Goal: Task Accomplishment & Management: Use online tool/utility

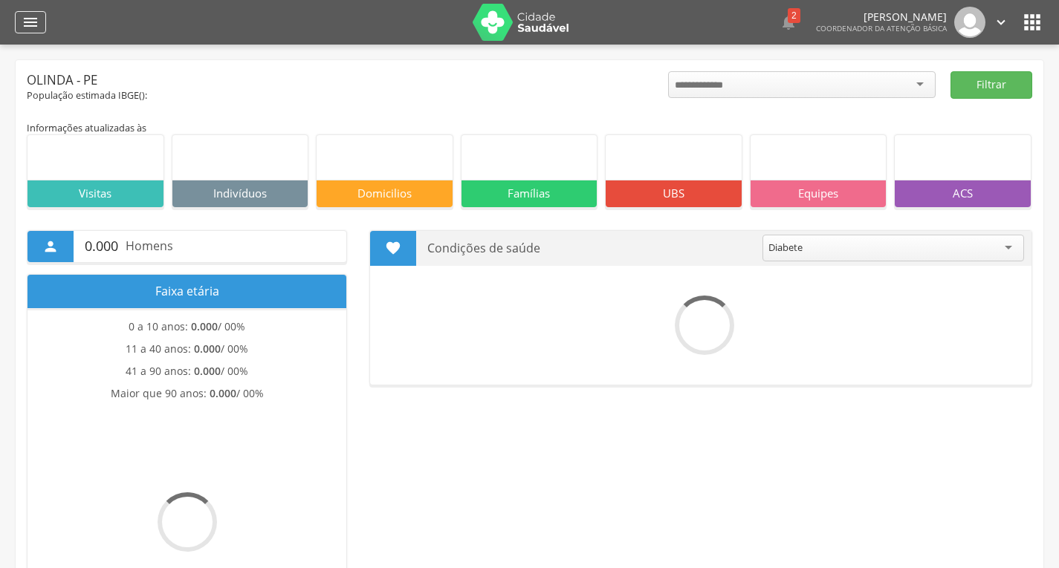
click at [36, 25] on icon "" at bounding box center [31, 22] width 18 height 18
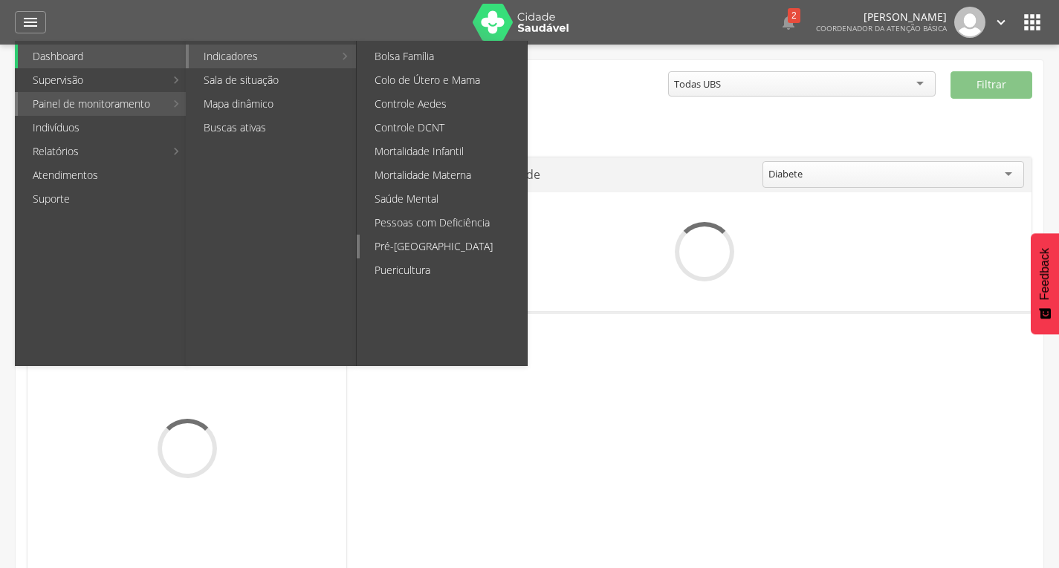
click at [453, 244] on link "Pré-[GEOGRAPHIC_DATA]" at bounding box center [443, 247] width 167 height 24
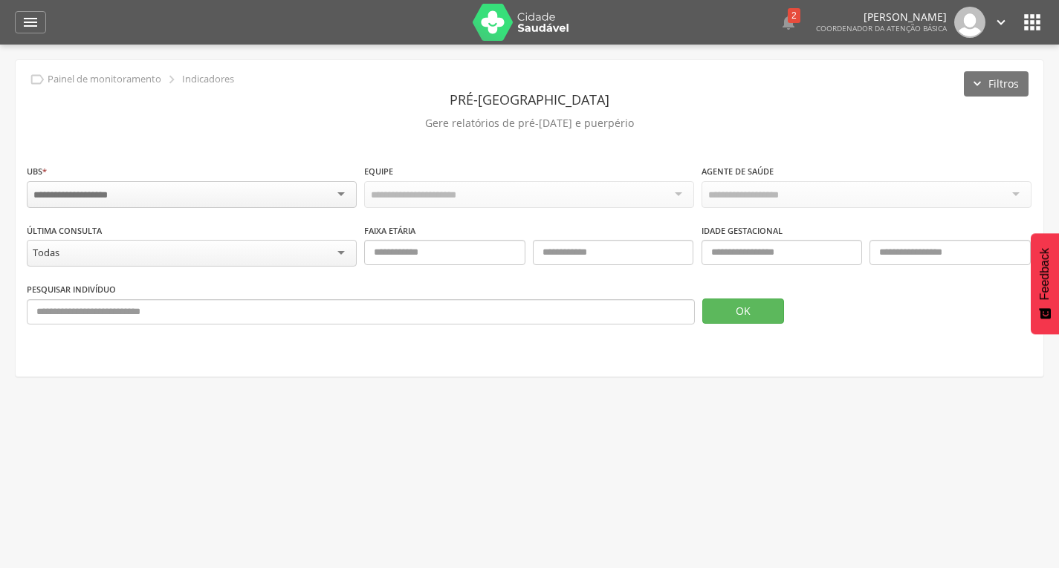
click at [260, 253] on div "Todas" at bounding box center [192, 253] width 330 height 27
click at [478, 275] on span at bounding box center [529, 270] width 330 height 11
click at [23, 22] on icon "" at bounding box center [31, 22] width 18 height 18
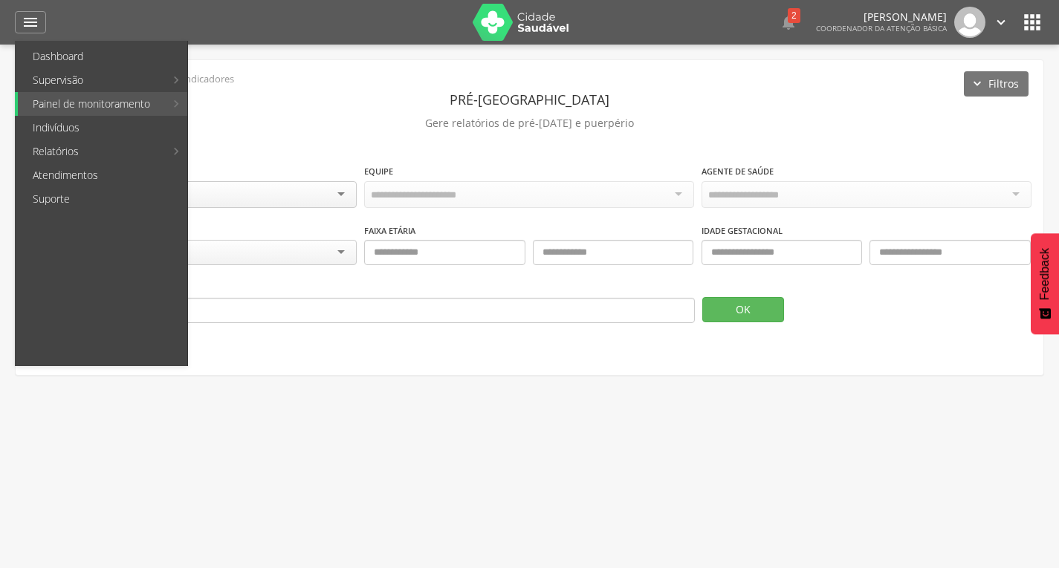
click at [267, 82] on link "Personalizados" at bounding box center [272, 80] width 167 height 24
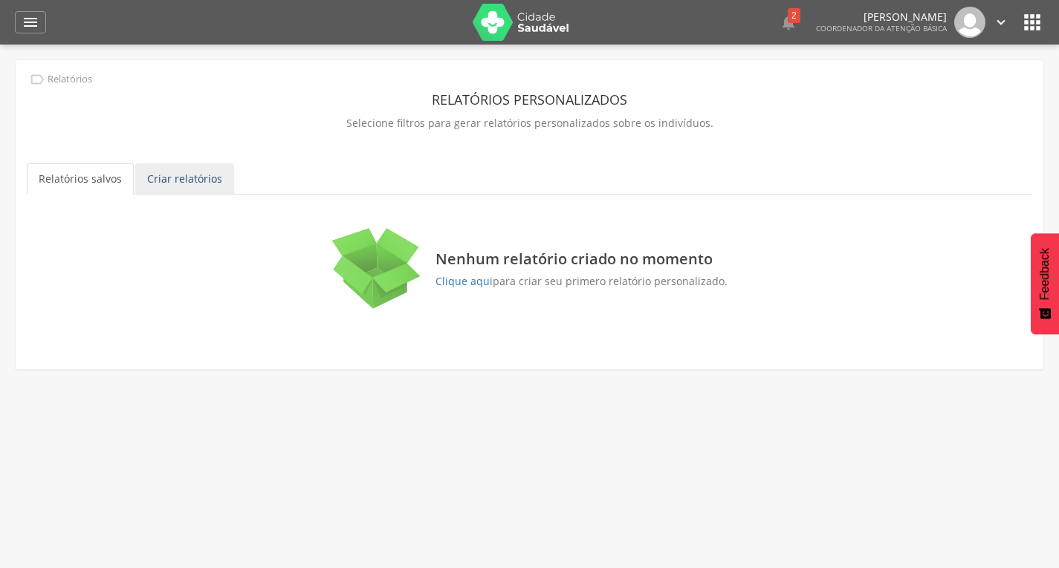
click at [214, 169] on link "Criar relatórios" at bounding box center [184, 178] width 99 height 31
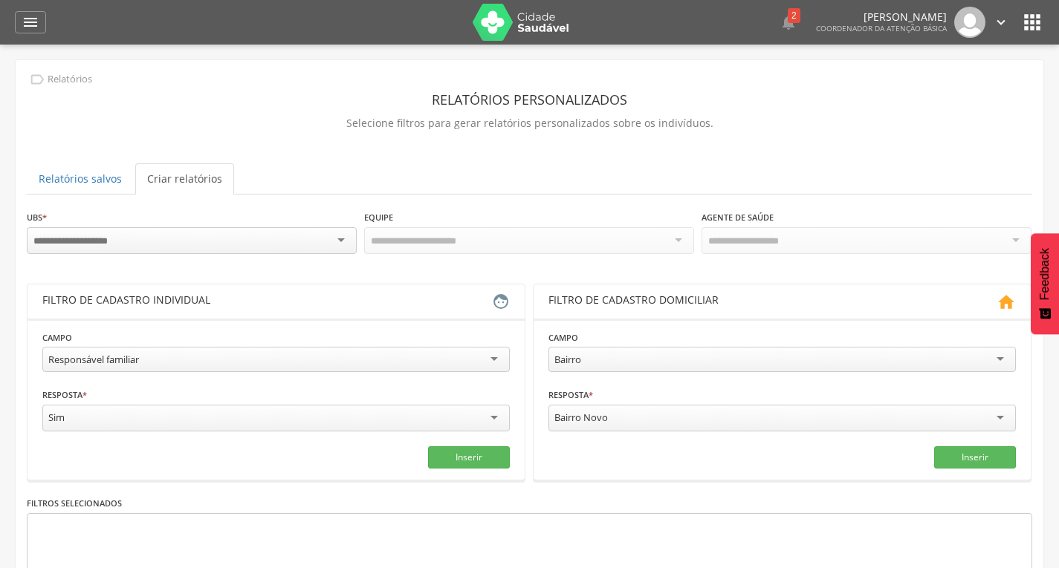
click at [525, 177] on ul "Relatórios salvos Criar relatórios" at bounding box center [529, 178] width 1005 height 31
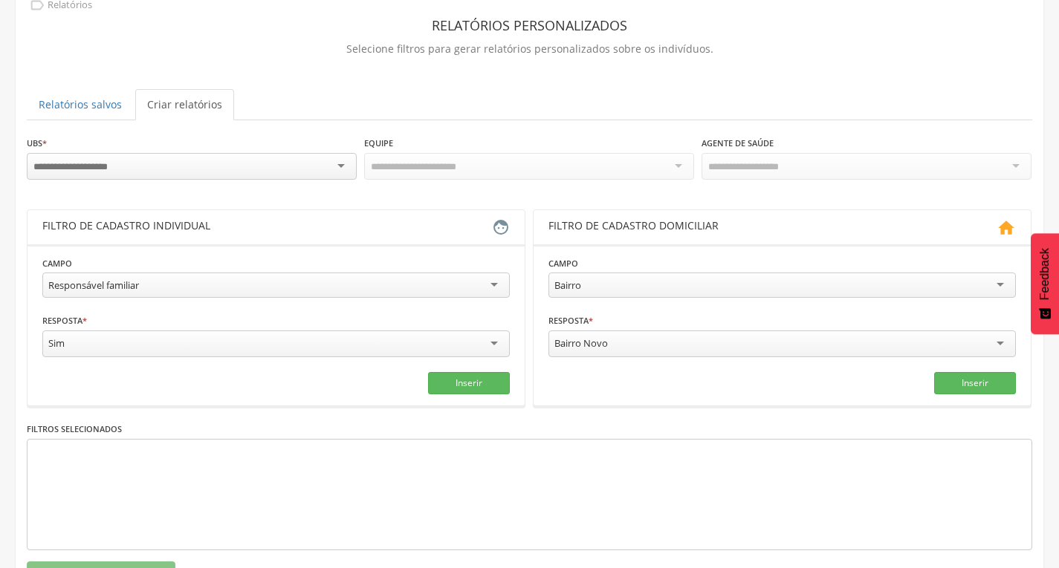
click at [268, 176] on div at bounding box center [192, 166] width 330 height 27
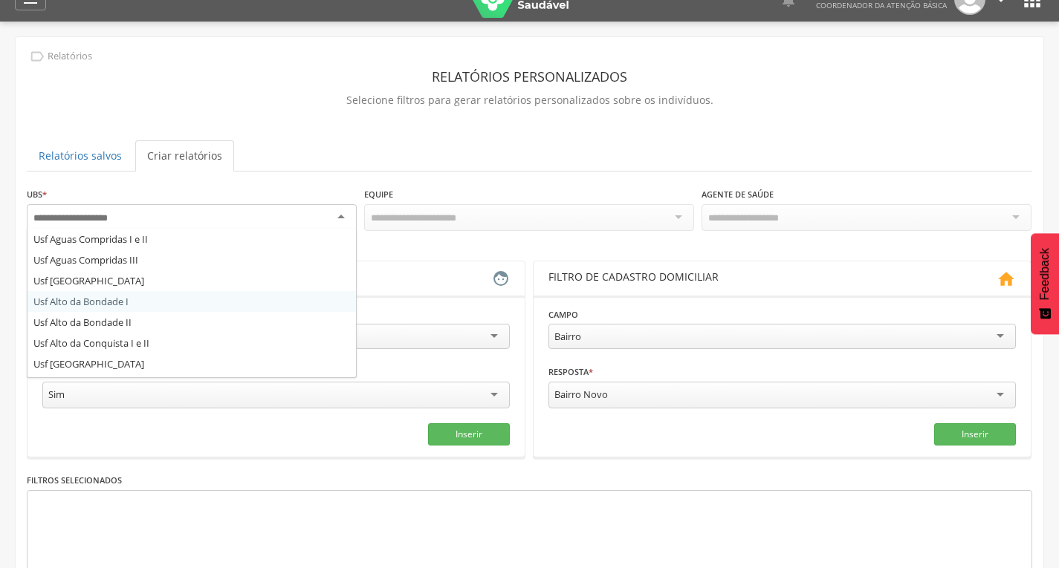
scroll to position [0, 0]
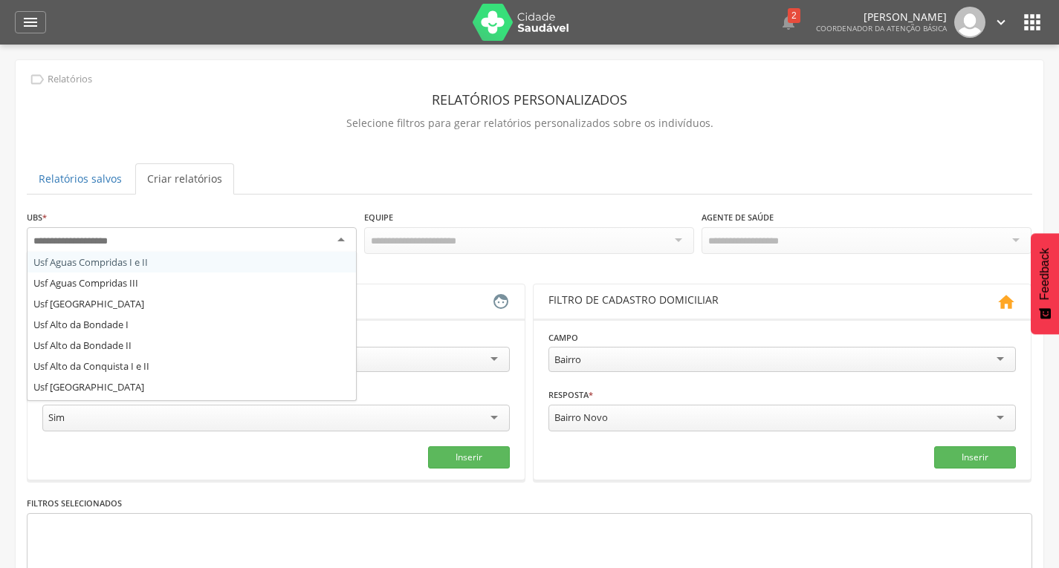
click at [379, 123] on p "Selecione filtros para gerar relatórios personalizados sobre os indivíduos." at bounding box center [529, 123] width 1005 height 21
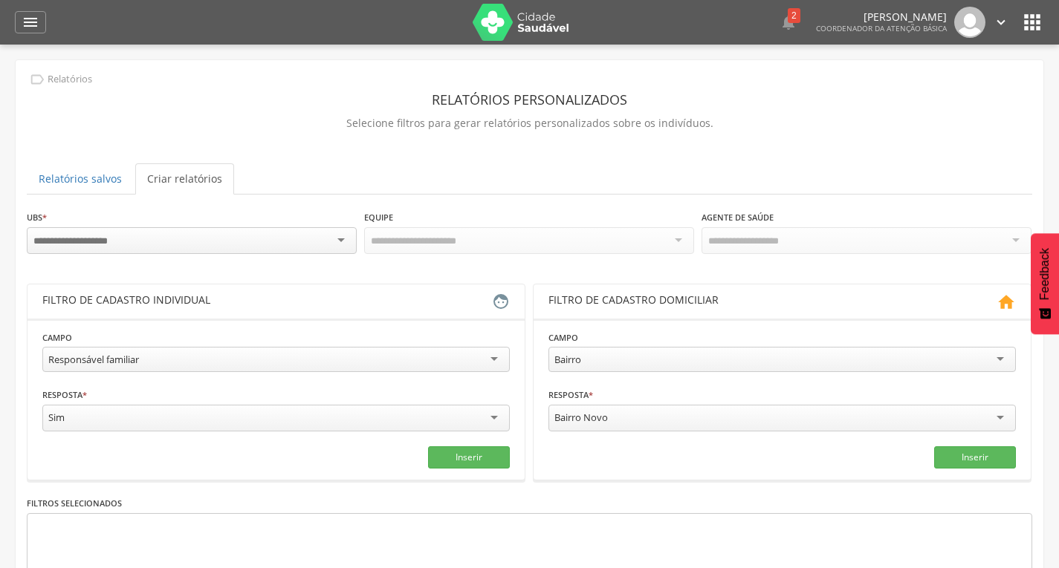
click at [304, 270] on div "UBS * Usf Aguas Compridas I e II Usf Aguas Compridas III Usf Alto [GEOGRAPHIC_D…" at bounding box center [529, 436] width 1005 height 452
click at [203, 226] on div "UBS * Usf Aguas Compridas I e II Usf Aguas Compridas III Usf Alto [GEOGRAPHIC_D…" at bounding box center [192, 234] width 330 height 48
click at [202, 247] on div at bounding box center [192, 240] width 330 height 27
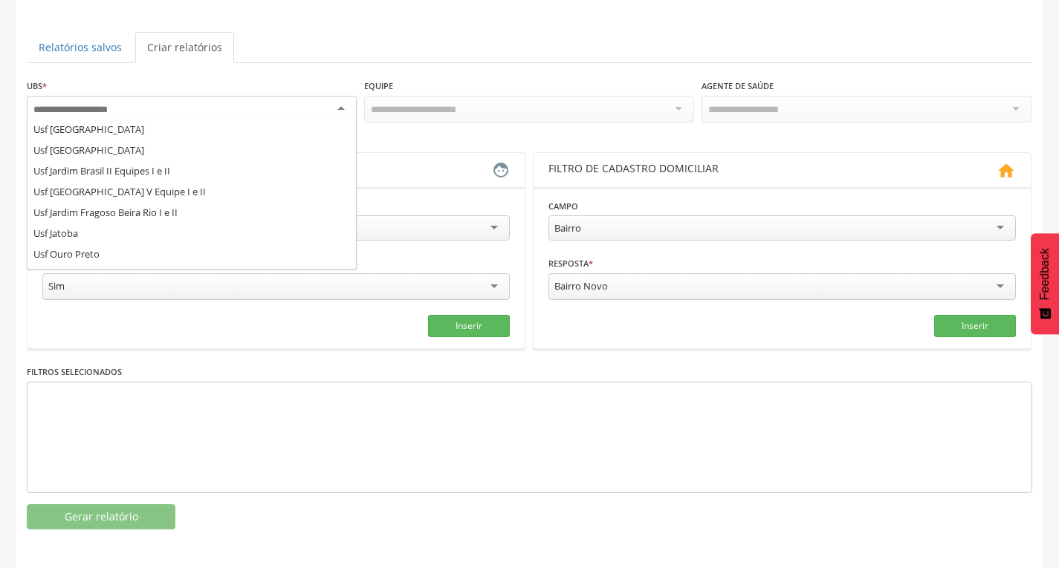
scroll to position [725, 0]
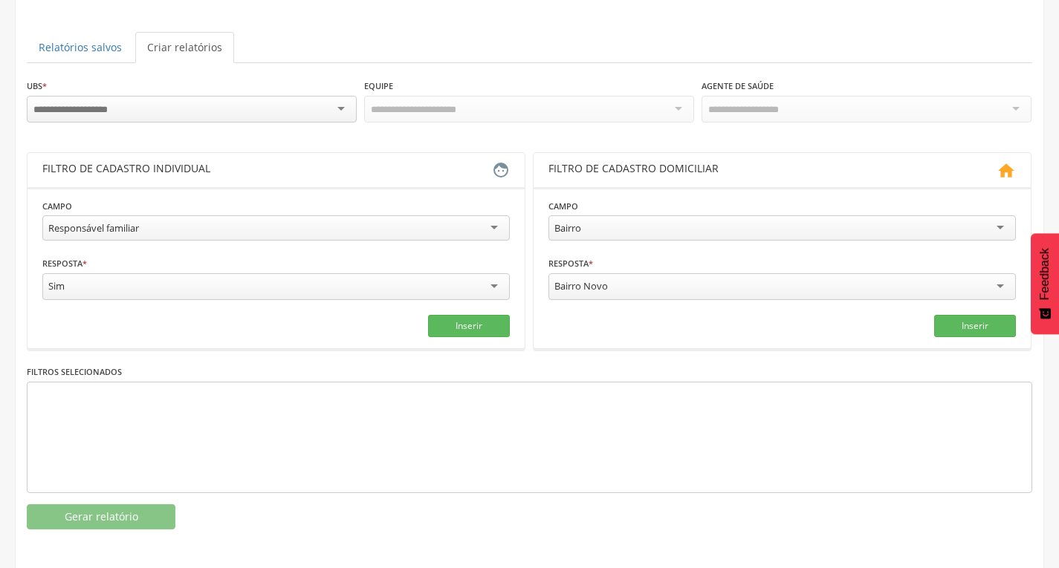
click at [387, 52] on ul "Relatórios salvos Criar relatórios" at bounding box center [529, 47] width 1005 height 31
click at [204, 225] on div "Responsável familiar" at bounding box center [275, 227] width 467 height 25
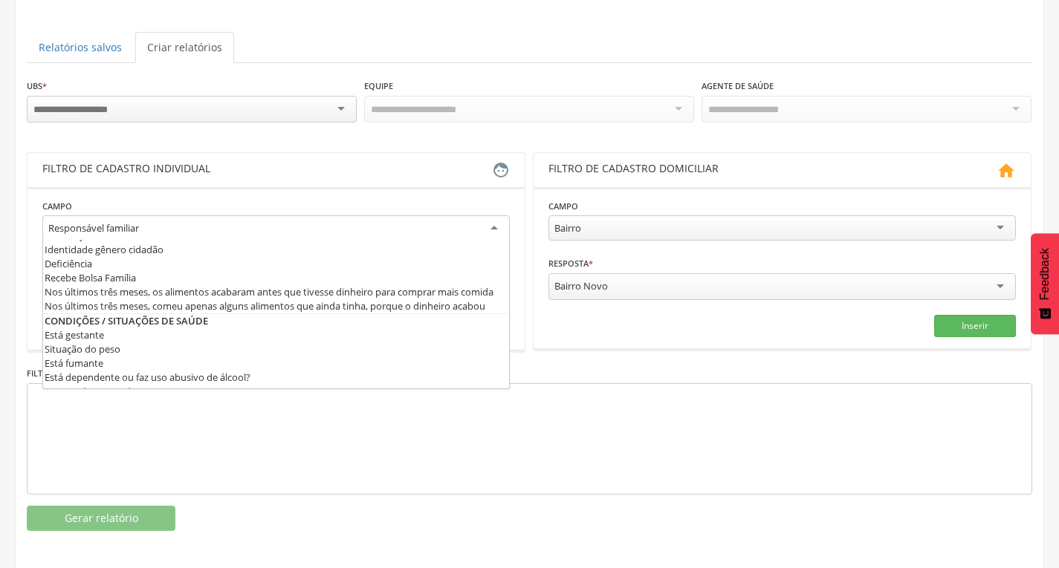
scroll to position [372, 0]
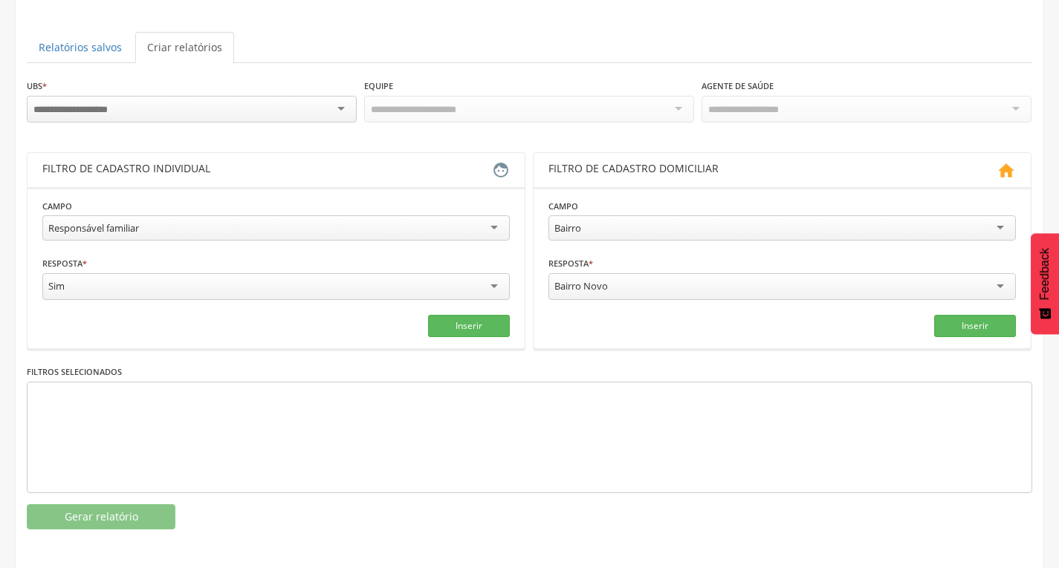
click at [102, 305] on fieldset "**********" at bounding box center [275, 267] width 467 height 139
click at [490, 325] on button "Inserir" at bounding box center [469, 326] width 82 height 22
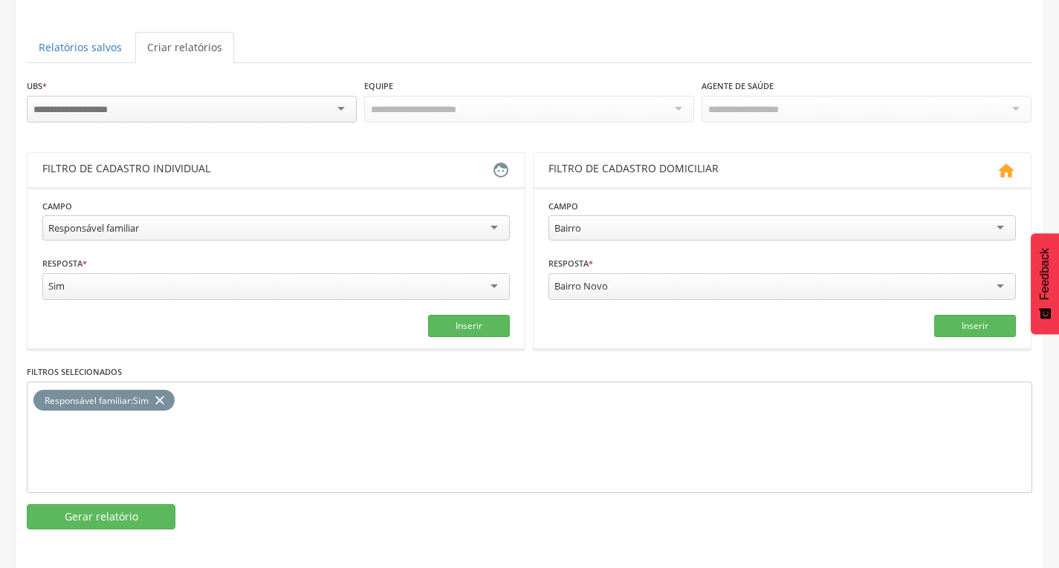
click at [77, 213] on div "**********" at bounding box center [275, 221] width 467 height 47
click at [88, 223] on div "Responsável familiar" at bounding box center [93, 227] width 91 height 13
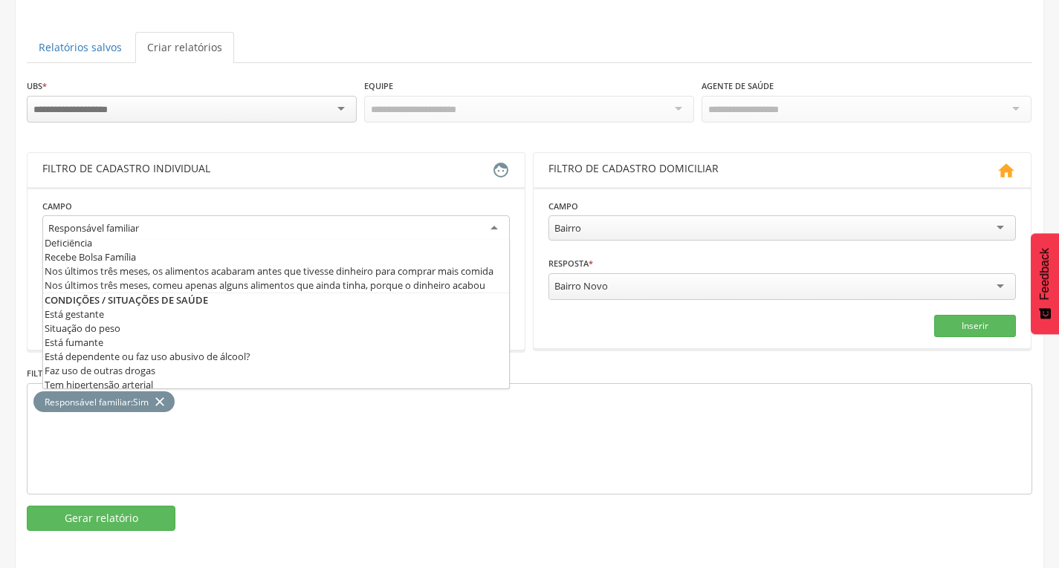
scroll to position [14, 0]
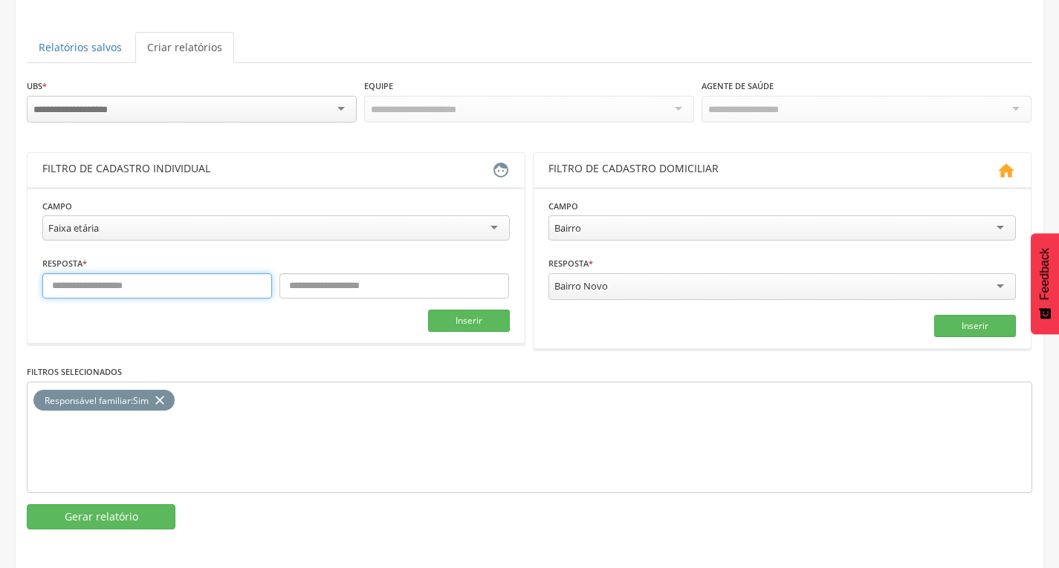
click at [182, 285] on input "text" at bounding box center [157, 285] width 230 height 25
type input "**"
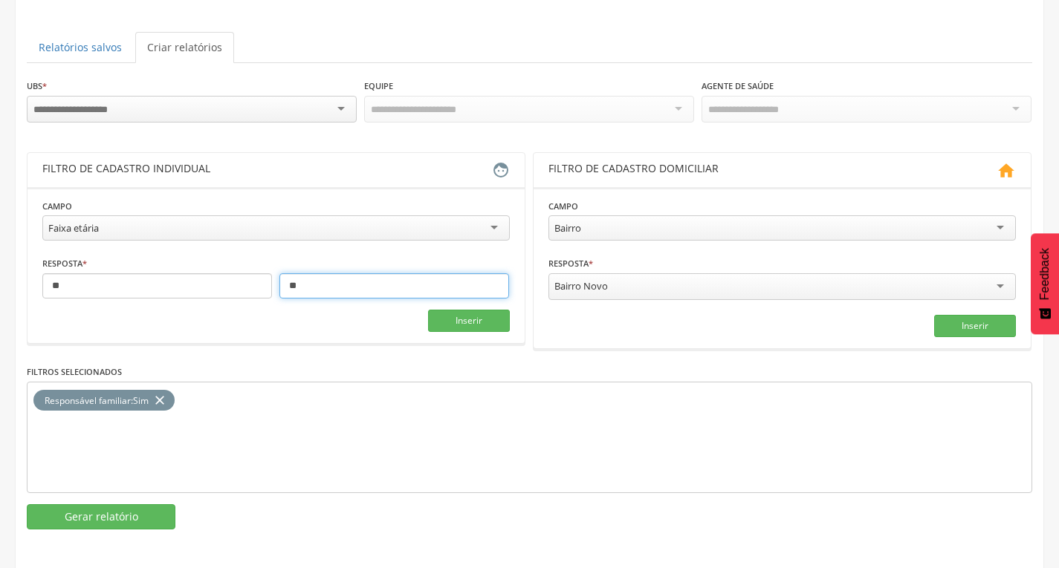
type input "**"
click at [205, 321] on div "Inserir" at bounding box center [275, 321] width 467 height 22
click at [475, 318] on button "Inserir" at bounding box center [469, 321] width 82 height 22
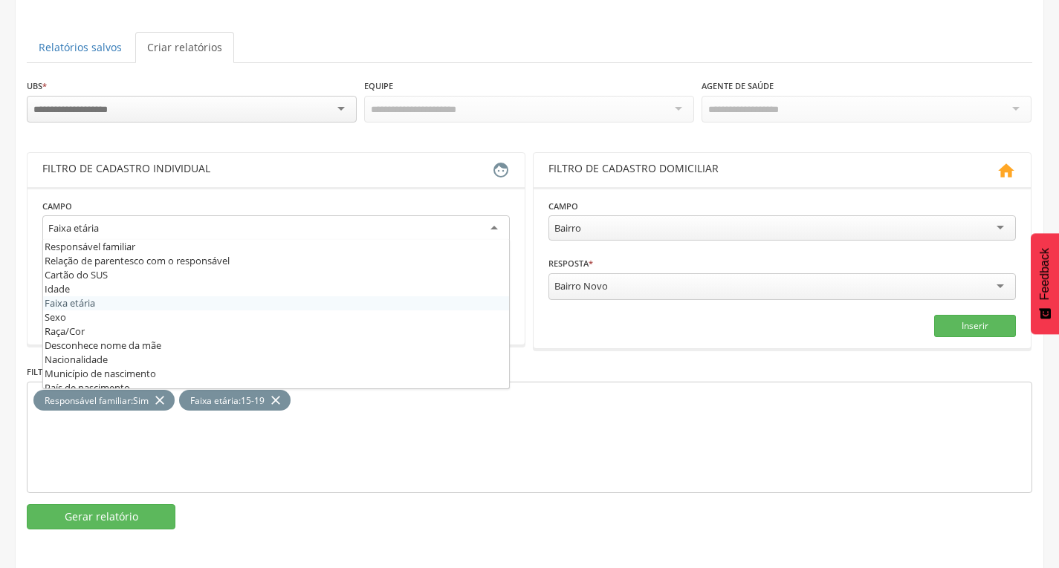
click at [210, 227] on div "Faixa etária" at bounding box center [275, 228] width 467 height 27
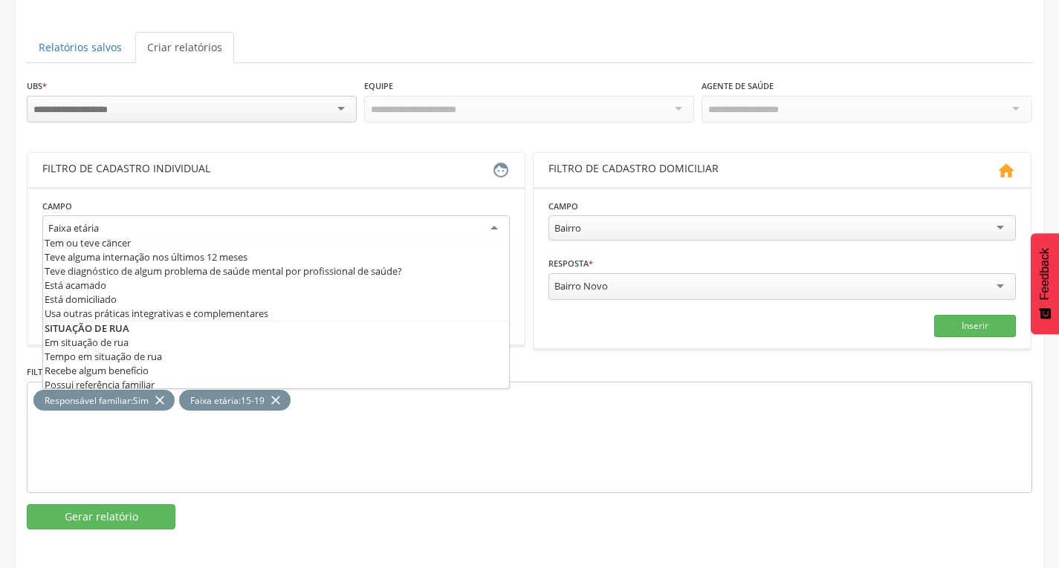
scroll to position [580, 0]
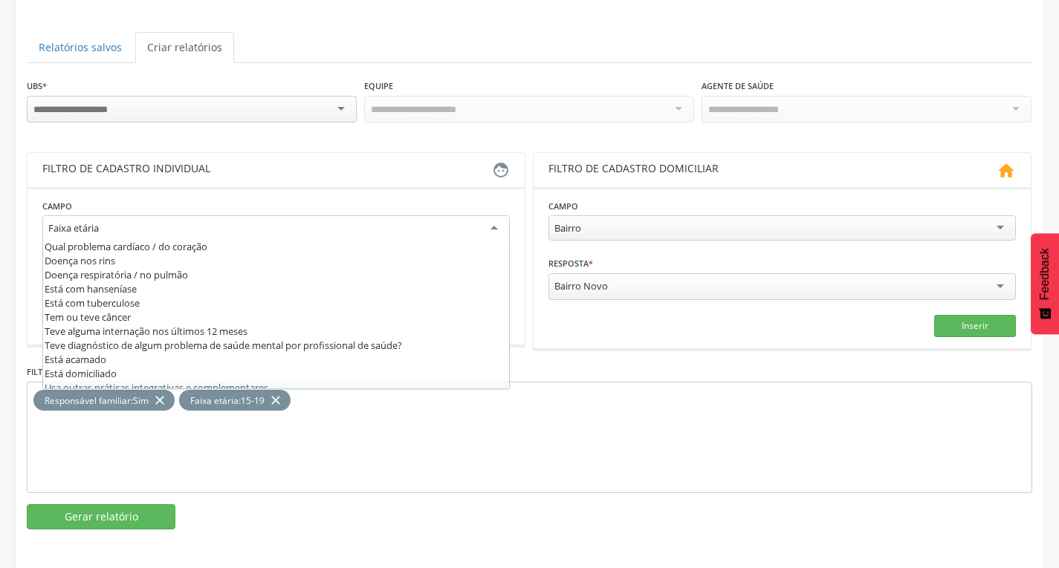
click at [530, 431] on div "Responsável familiar : Sim close Faixa etária : 15-19 close" at bounding box center [529, 437] width 1005 height 111
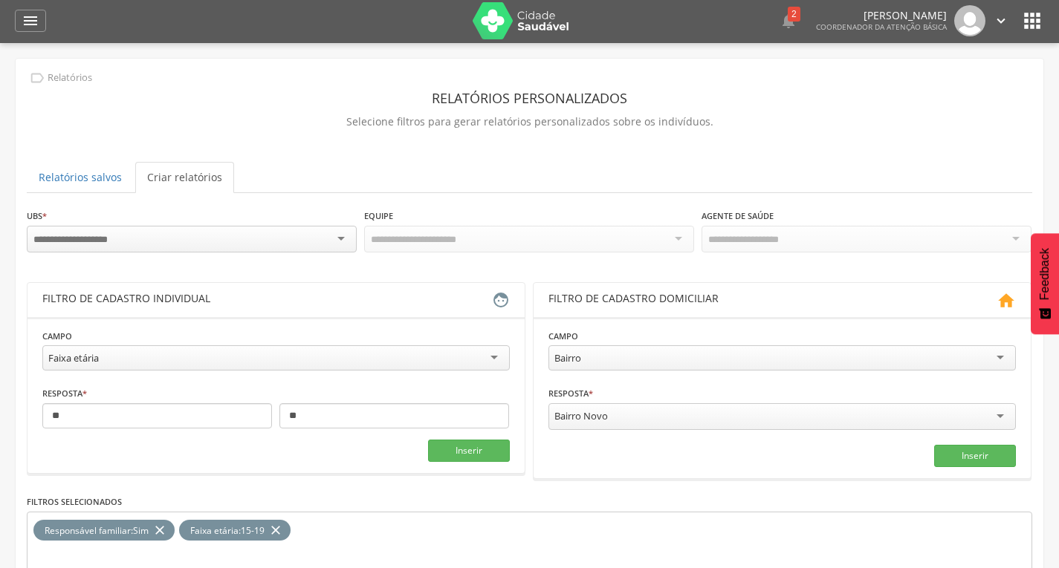
scroll to position [0, 0]
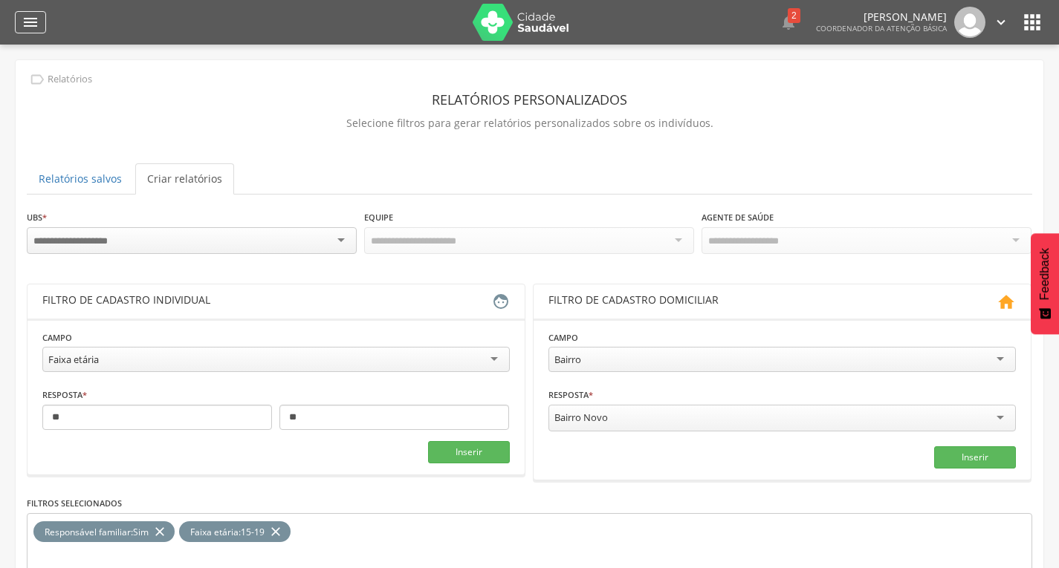
click at [31, 33] on div "" at bounding box center [30, 22] width 31 height 22
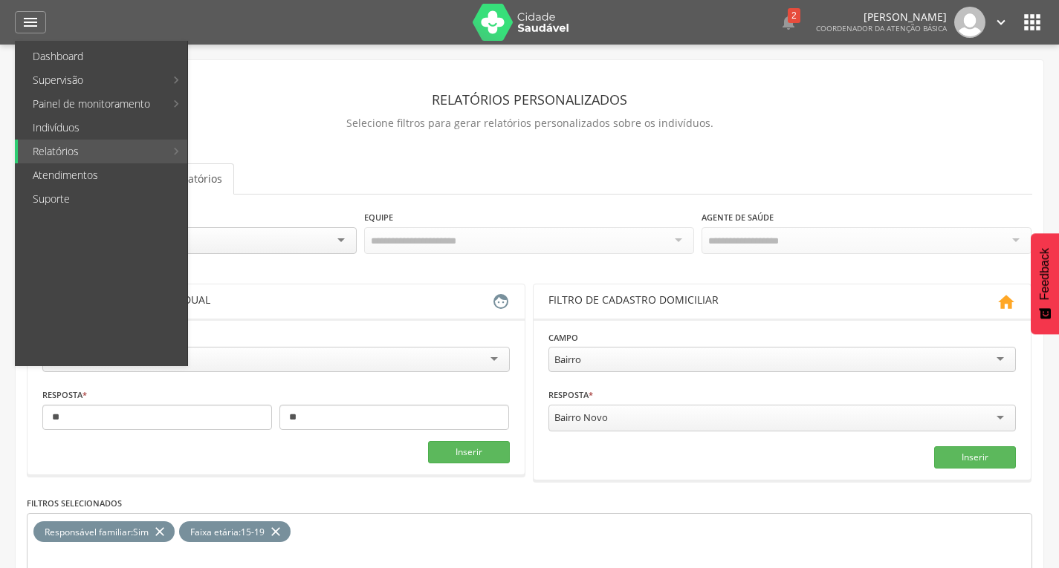
click at [571, 162] on div "**********" at bounding box center [530, 366] width 1028 height 612
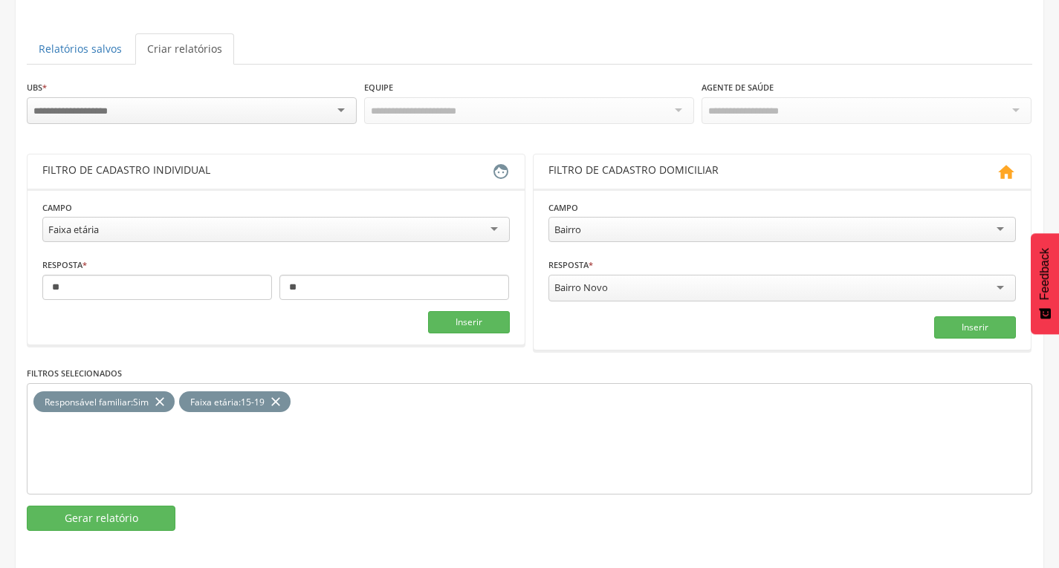
scroll to position [132, 0]
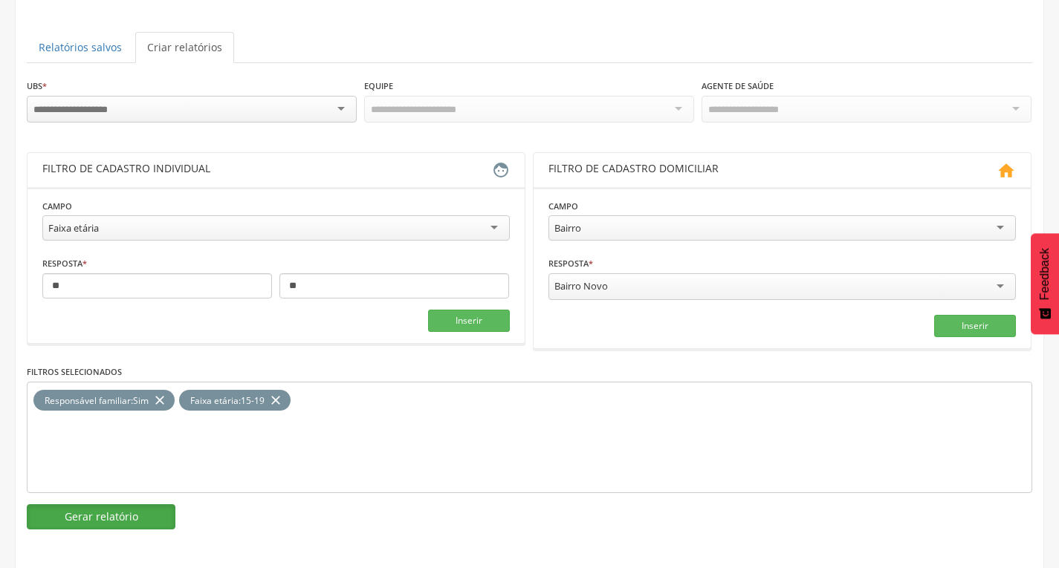
click at [90, 505] on button "Gerar relatório" at bounding box center [101, 517] width 149 height 25
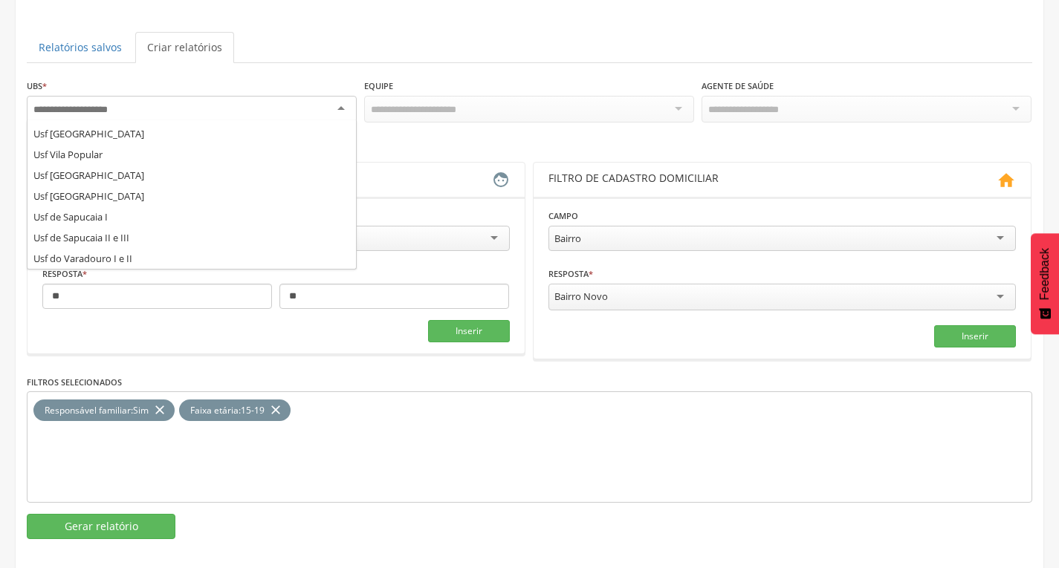
click at [265, 105] on div at bounding box center [192, 109] width 330 height 27
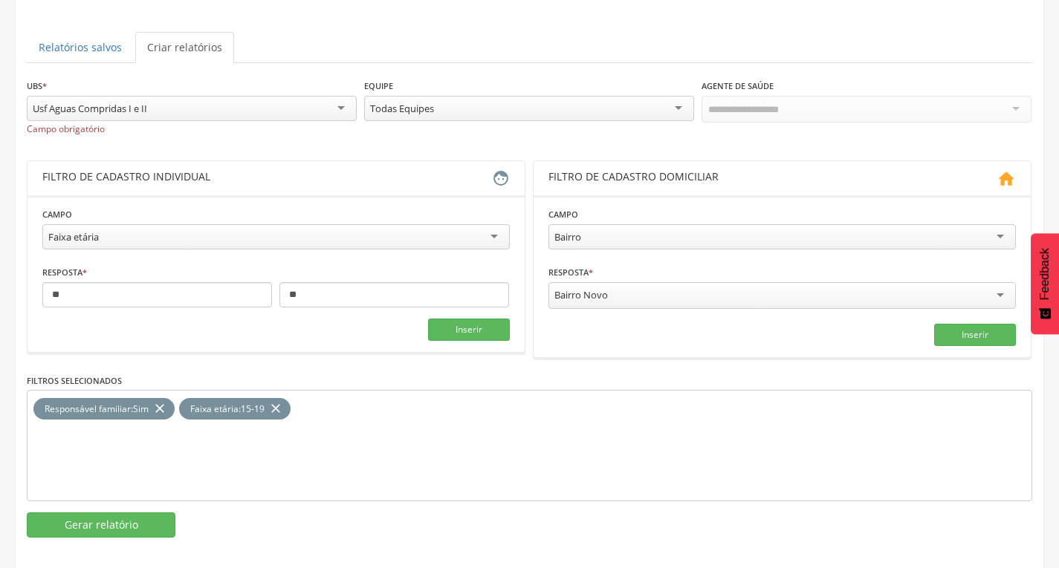
click at [119, 135] on div "**********" at bounding box center [529, 112] width 1005 height 68
click at [278, 103] on div "Usf Aguas Compridas I e II" at bounding box center [192, 108] width 330 height 25
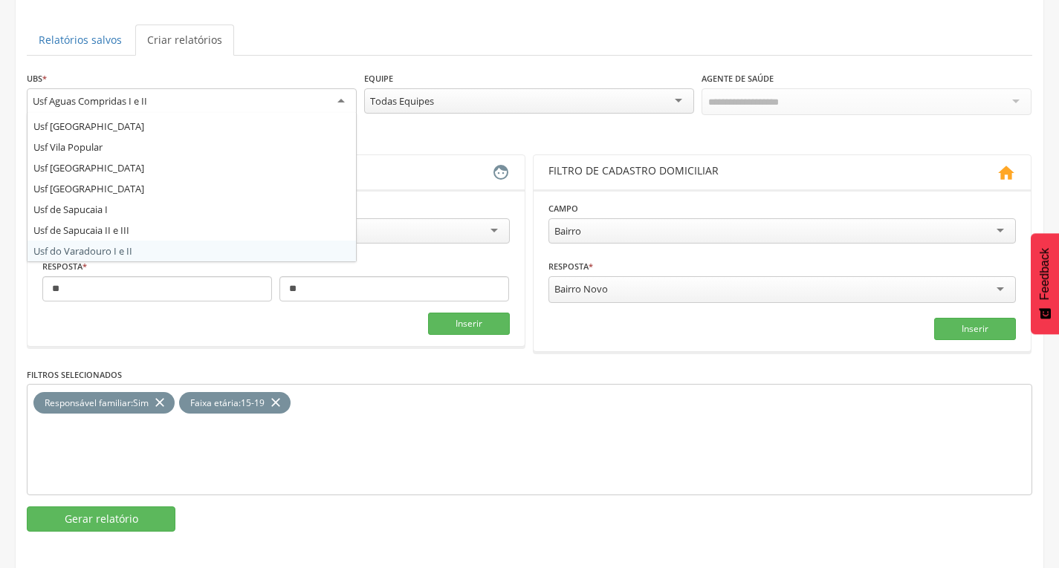
scroll to position [141, 0]
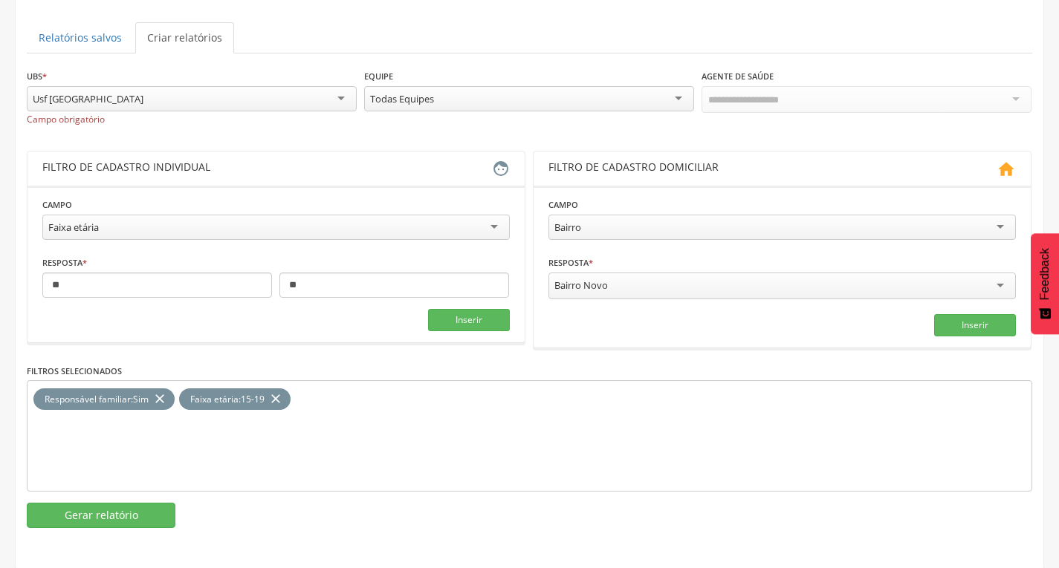
click at [184, 101] on div "Usf [GEOGRAPHIC_DATA]" at bounding box center [192, 98] width 330 height 25
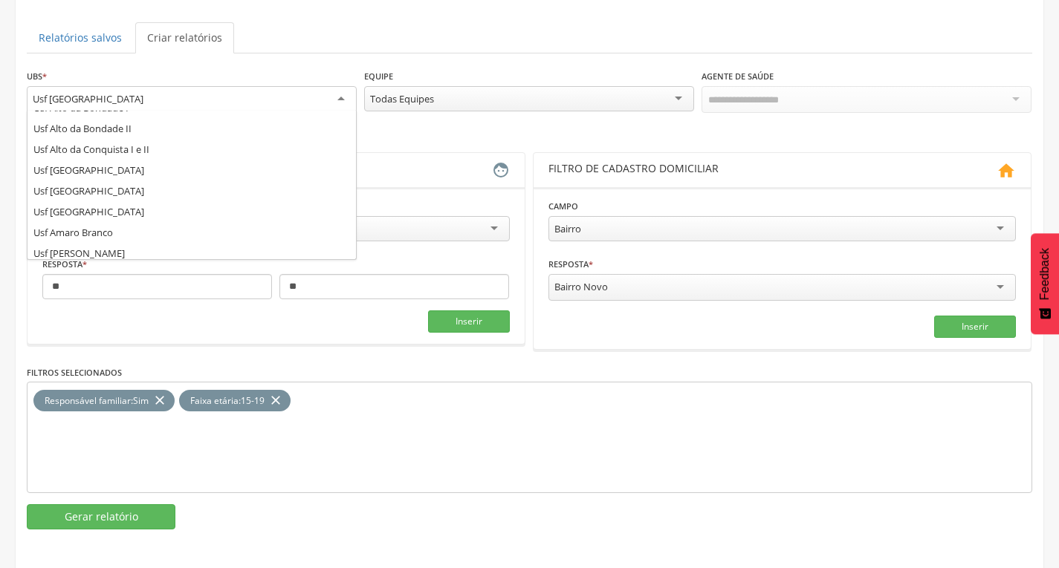
scroll to position [0, 0]
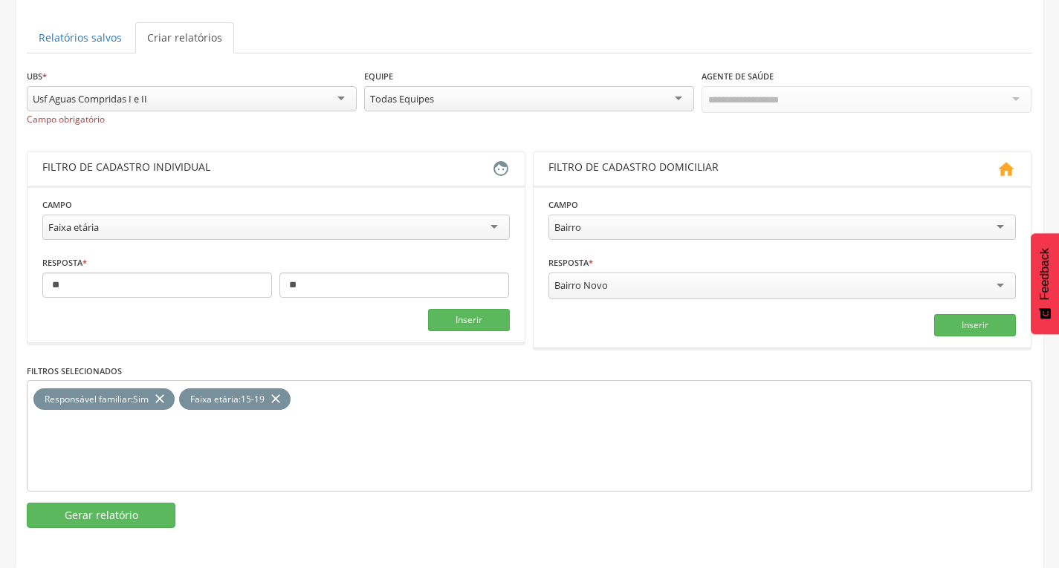
drag, startPoint x: 219, startPoint y: 115, endPoint x: 229, endPoint y: 123, distance: 12.2
click at [220, 116] on div "Campo obrigatório" at bounding box center [192, 119] width 330 height 10
drag, startPoint x: 29, startPoint y: 123, endPoint x: 147, endPoint y: 112, distance: 118.6
click at [147, 112] on div "**********" at bounding box center [192, 96] width 330 height 56
click at [176, 126] on div "**********" at bounding box center [529, 102] width 1005 height 68
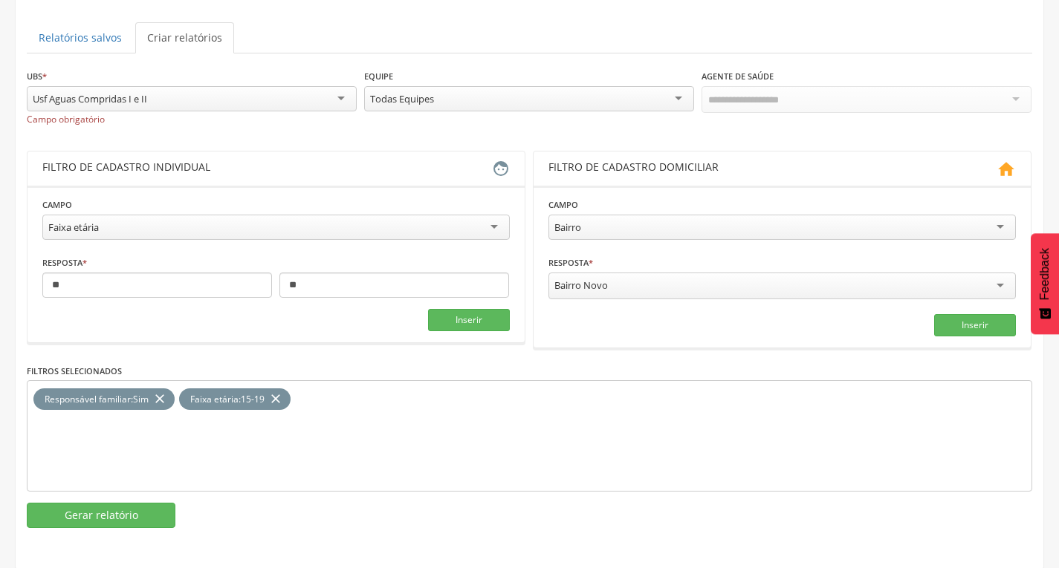
drag, startPoint x: 123, startPoint y: 123, endPoint x: 96, endPoint y: 117, distance: 28.1
click at [27, 118] on div "Campo obrigatório" at bounding box center [192, 119] width 330 height 10
click at [110, 116] on div "Campo obrigatório" at bounding box center [192, 119] width 330 height 10
click at [92, 120] on div "Campo obrigatório" at bounding box center [192, 119] width 330 height 10
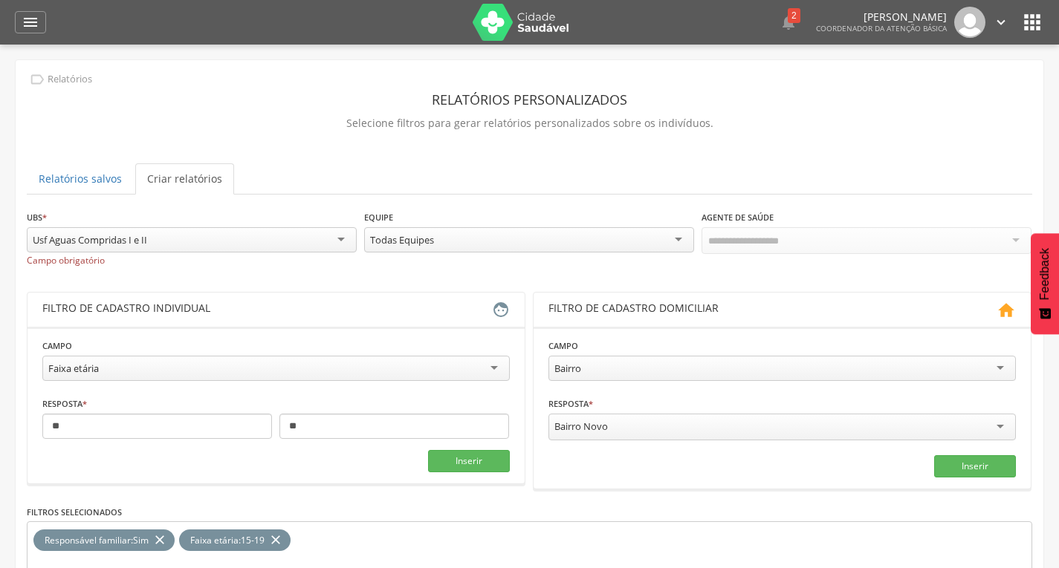
click at [450, 169] on ul "Relatórios salvos Criar relatórios" at bounding box center [529, 178] width 1005 height 31
click at [999, 27] on icon "" at bounding box center [1001, 22] width 16 height 16
click at [958, 79] on link "Sair" at bounding box center [949, 86] width 117 height 19
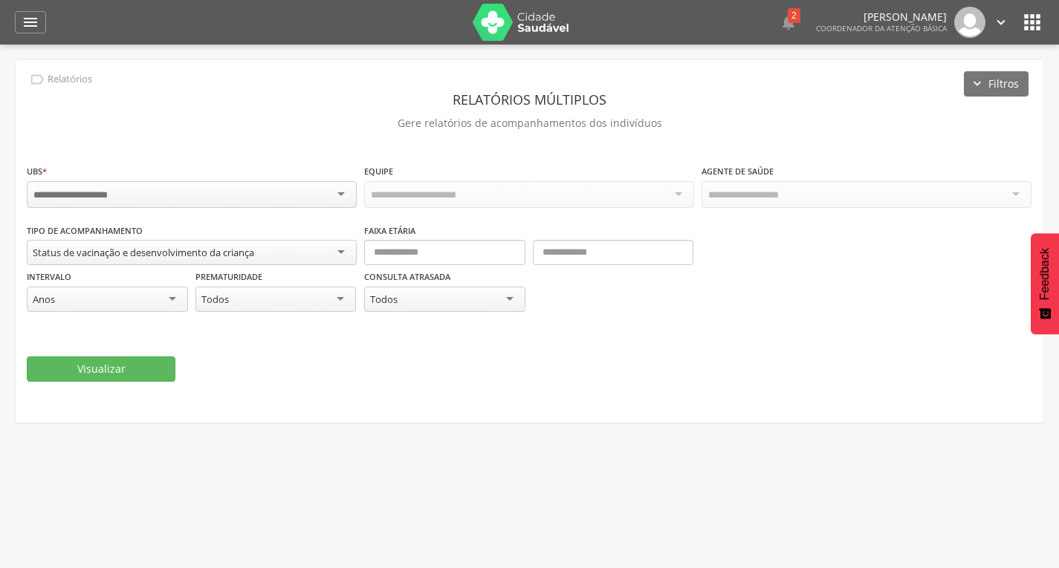
click at [254, 254] on div "Status de vacinação e desenvolvimento da criança" at bounding box center [143, 252] width 221 height 13
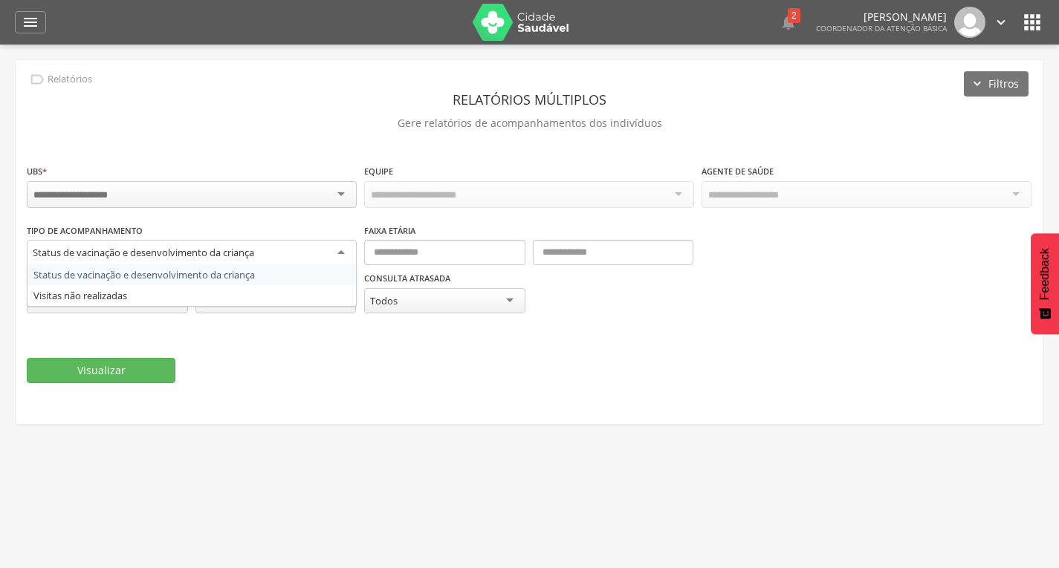
click at [343, 495] on div " Supervisão  Distritos  Ubs Coordenador: - Olinda / PE Intervalo de Tempo  …" at bounding box center [529, 329] width 1059 height 568
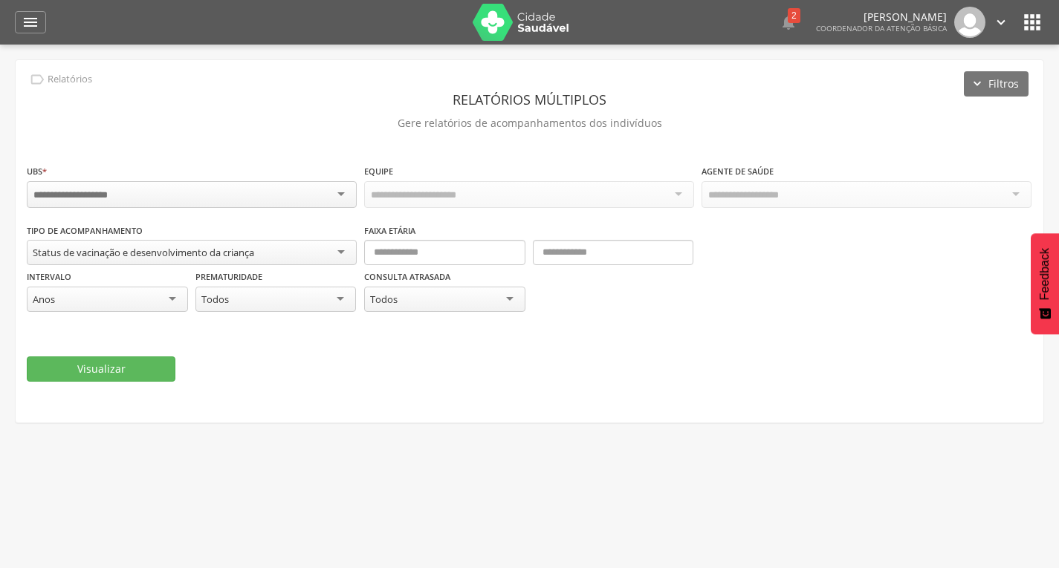
click at [273, 271] on div "Prematuridade ***** Todos Todos Sim Não" at bounding box center [275, 292] width 161 height 47
